Goal: Information Seeking & Learning: Check status

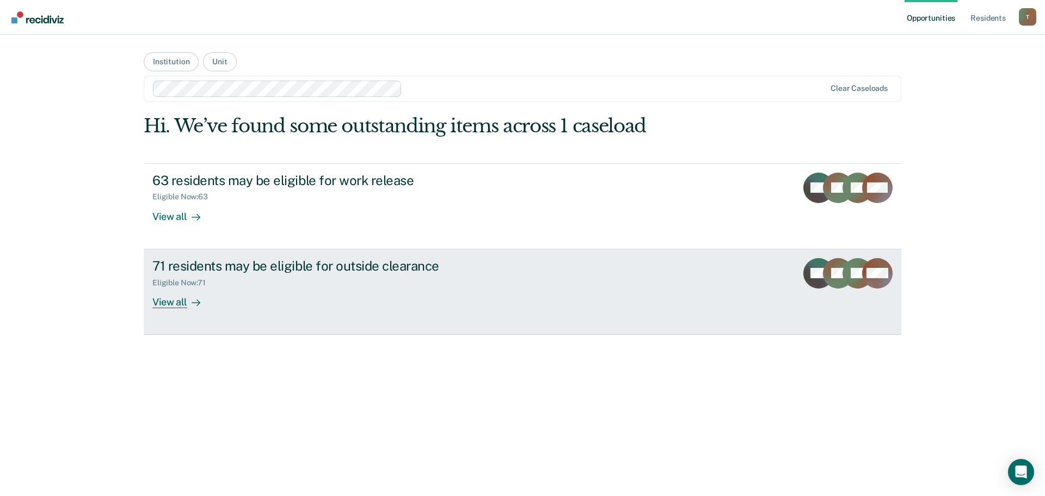
click at [167, 304] on div "View all" at bounding box center [182, 297] width 61 height 21
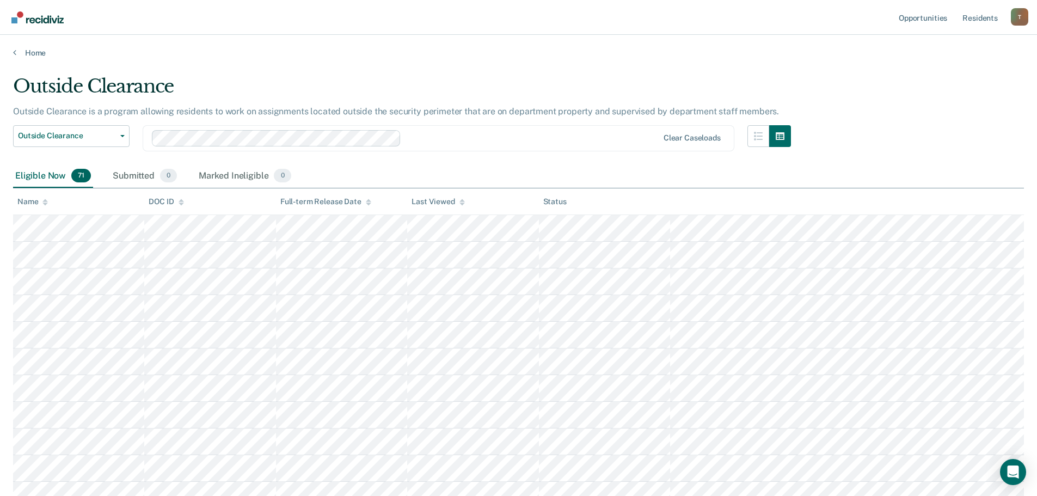
click at [162, 199] on div "DOC ID" at bounding box center [166, 201] width 35 height 9
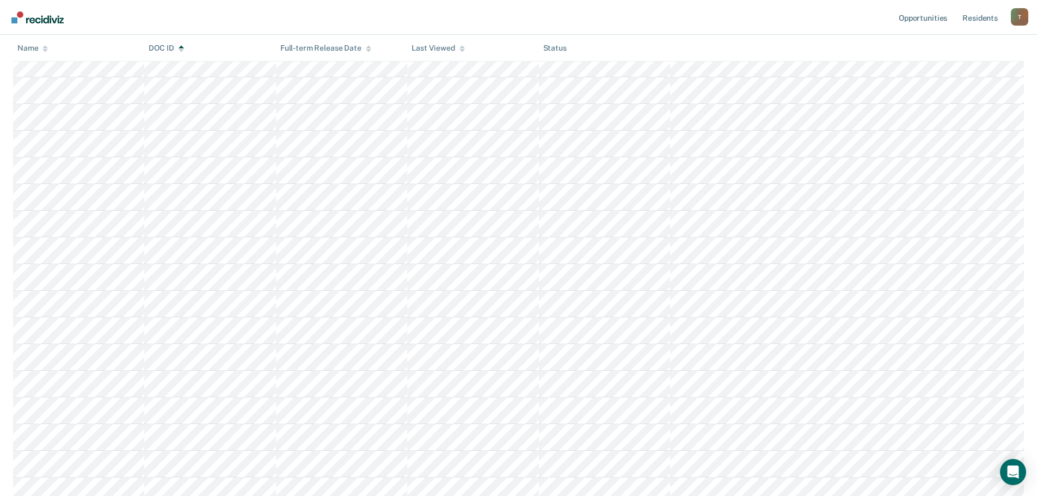
scroll to position [272, 0]
